Goal: Navigation & Orientation: Find specific page/section

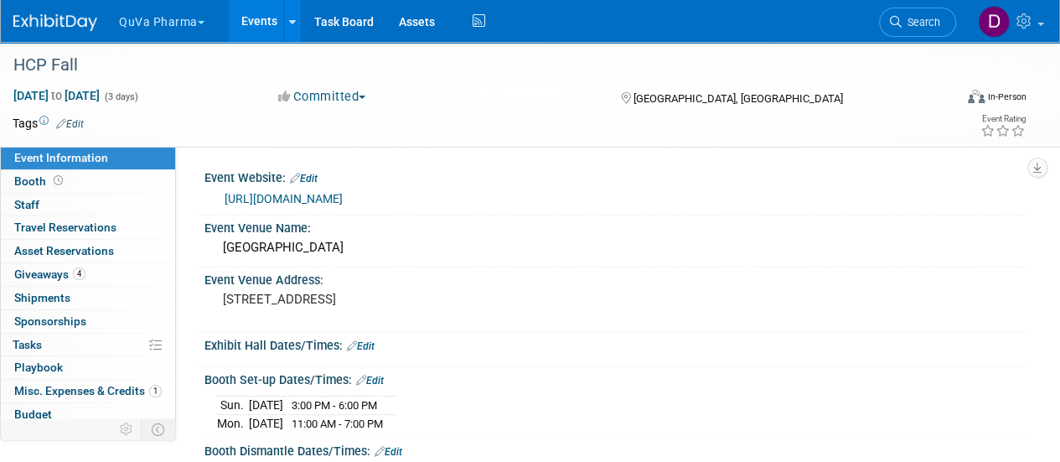
click at [169, 24] on button "QuVa Pharma" at bounding box center [171, 18] width 108 height 37
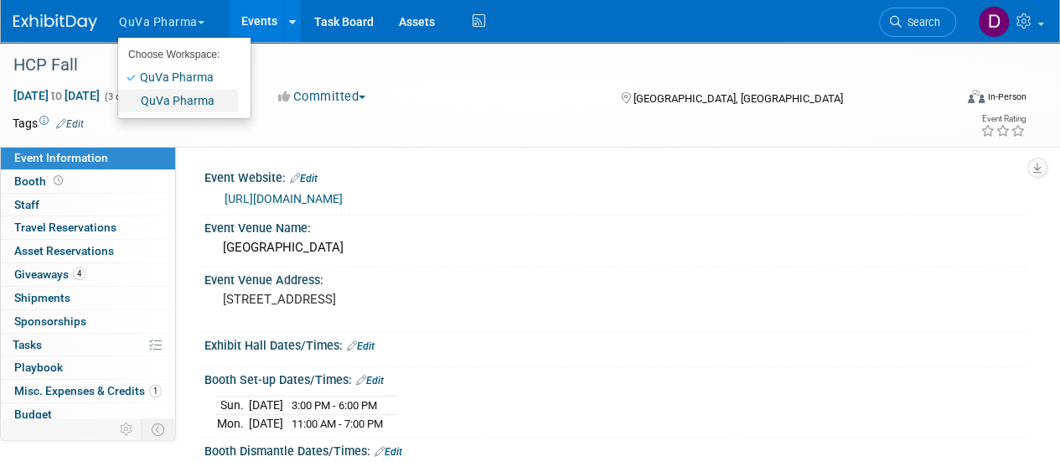
click at [180, 96] on link "QuVa Pharma" at bounding box center [178, 100] width 120 height 23
